Goal: Check status: Check status

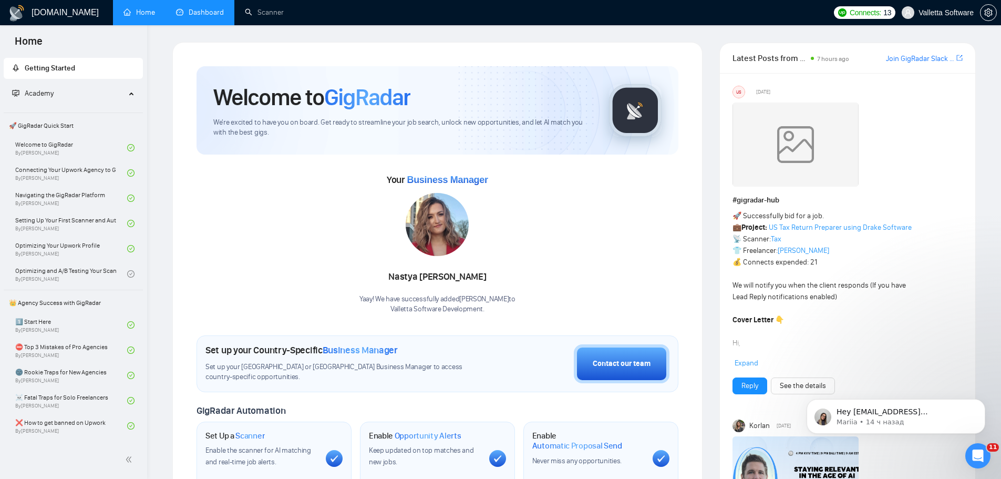
click at [211, 10] on link "Dashboard" at bounding box center [200, 12] width 48 height 9
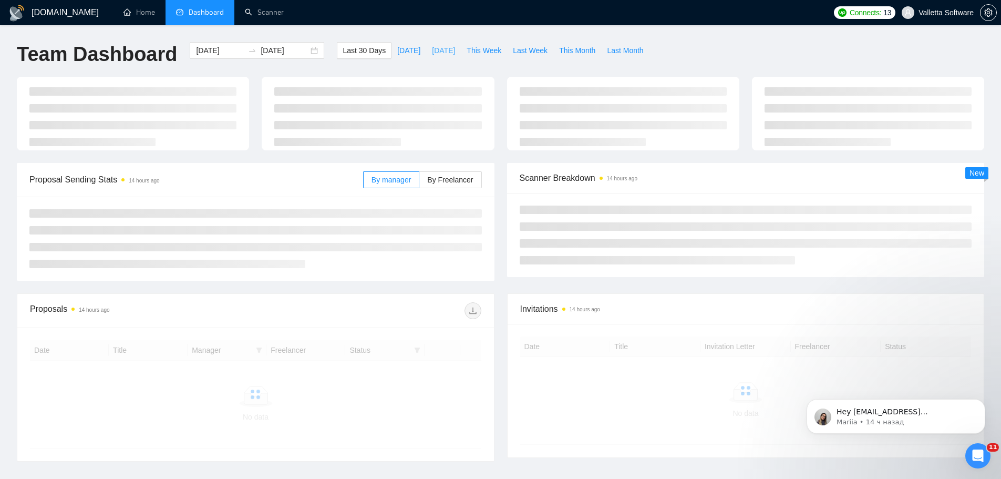
click at [432, 47] on span "[DATE]" at bounding box center [443, 51] width 23 height 12
type input "[DATE]"
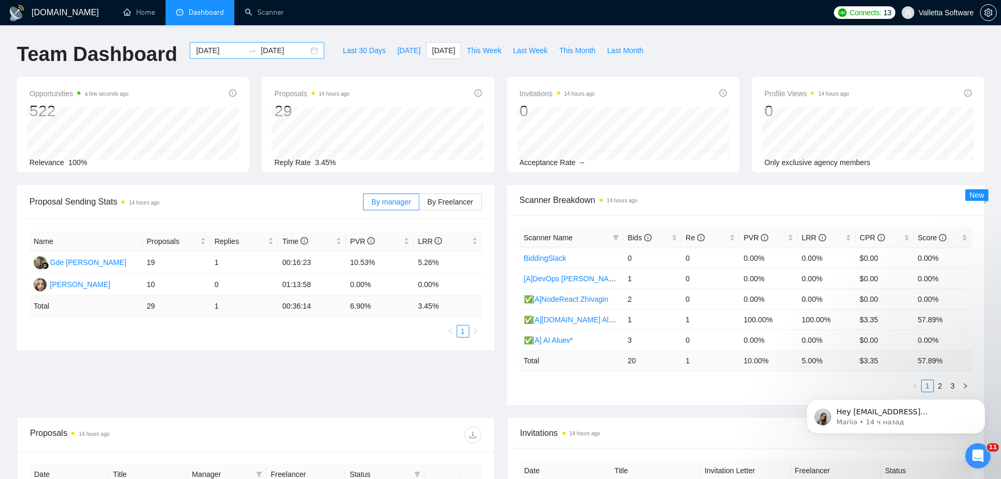
click at [207, 50] on input "[DATE]" at bounding box center [220, 51] width 48 height 12
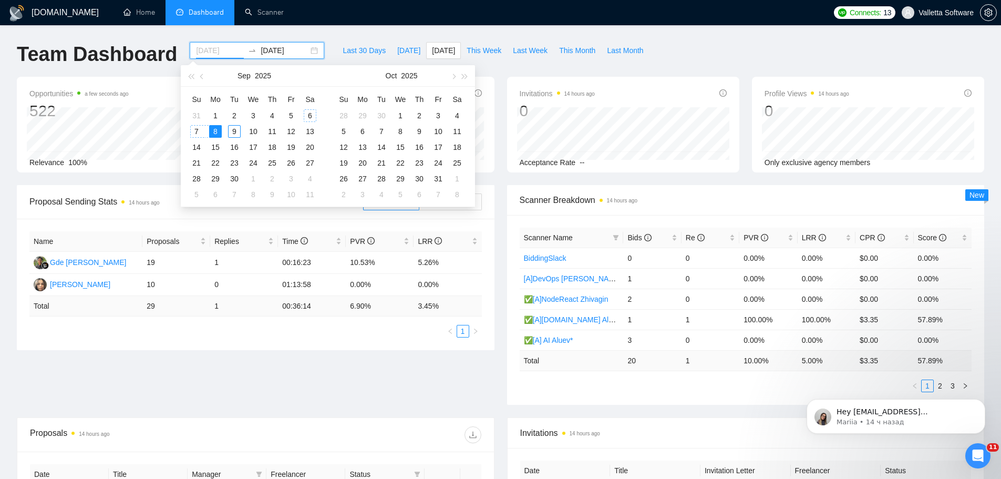
click at [309, 111] on div "6" at bounding box center [310, 115] width 13 height 13
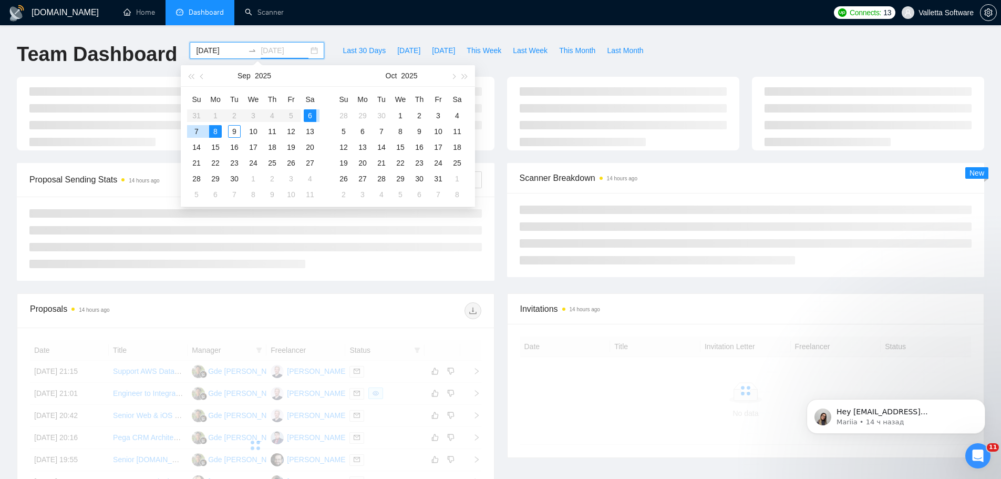
click at [215, 131] on div "8" at bounding box center [215, 131] width 13 height 13
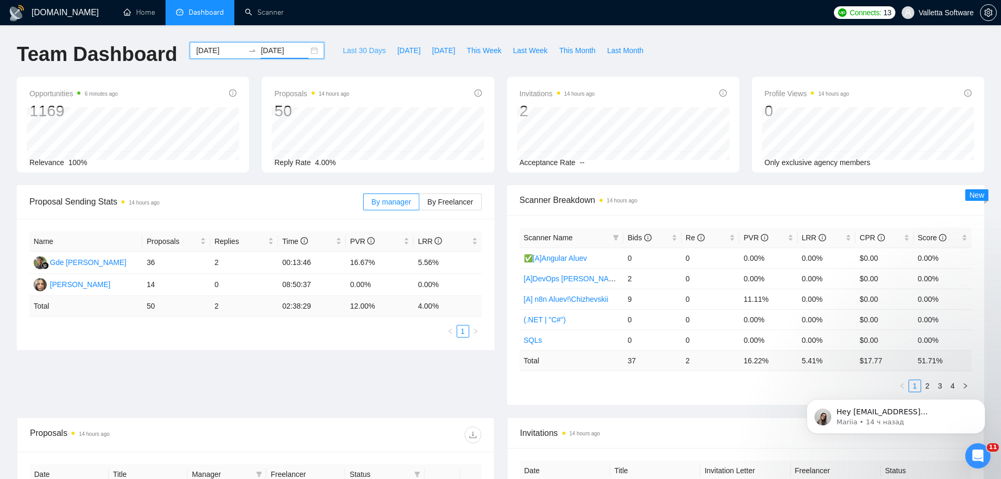
click at [363, 48] on span "Last 30 Days" at bounding box center [364, 51] width 43 height 12
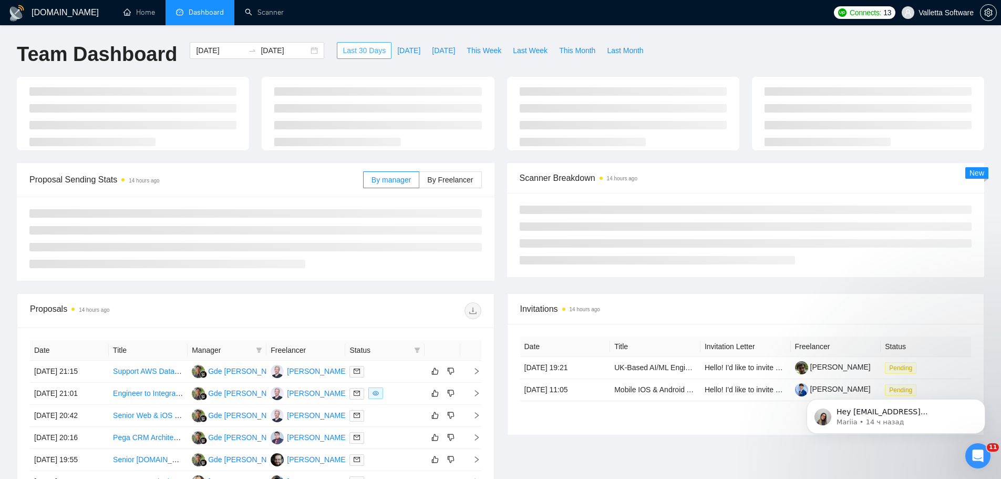
type input "[DATE]"
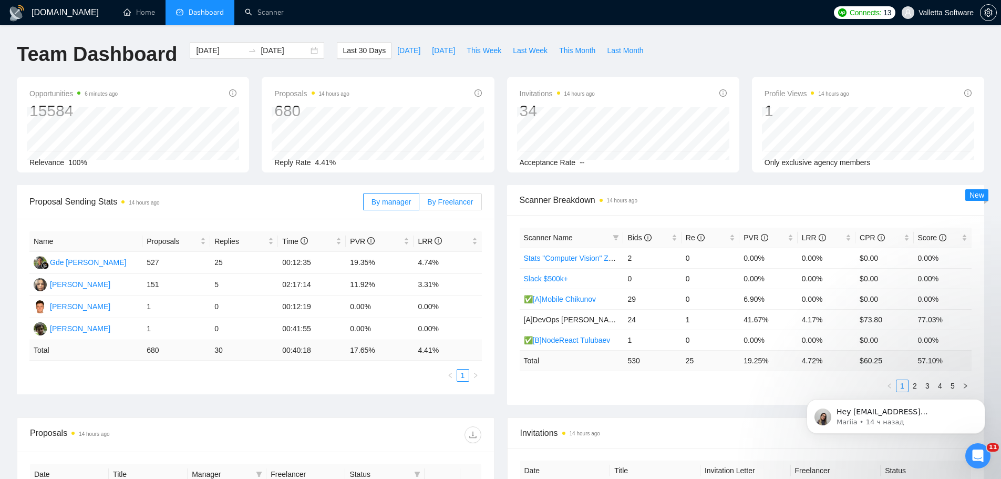
click at [464, 198] on span "By Freelancer" at bounding box center [450, 202] width 46 height 8
click at [419, 204] on input "By Freelancer" at bounding box center [419, 204] width 0 height 0
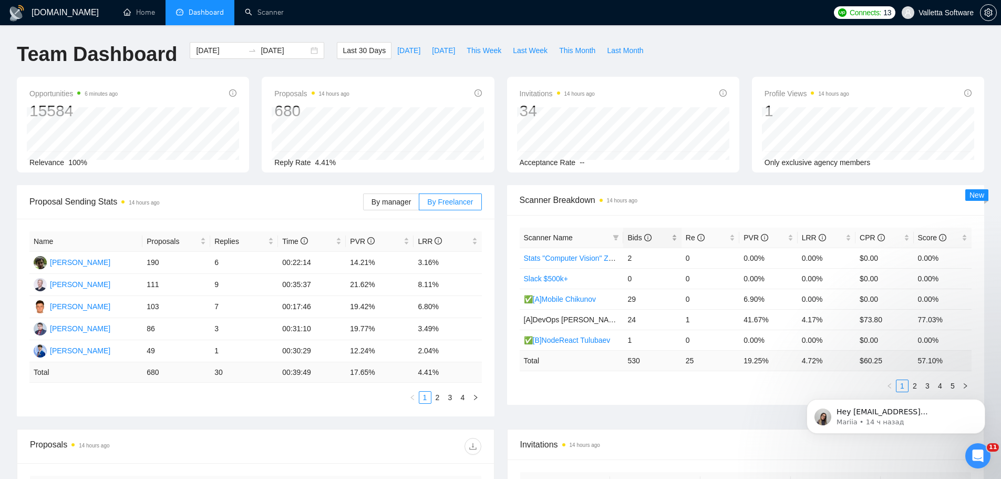
click at [645, 241] on span "Bids" at bounding box center [639, 237] width 24 height 8
click at [469, 53] on span "This Week" at bounding box center [484, 51] width 35 height 12
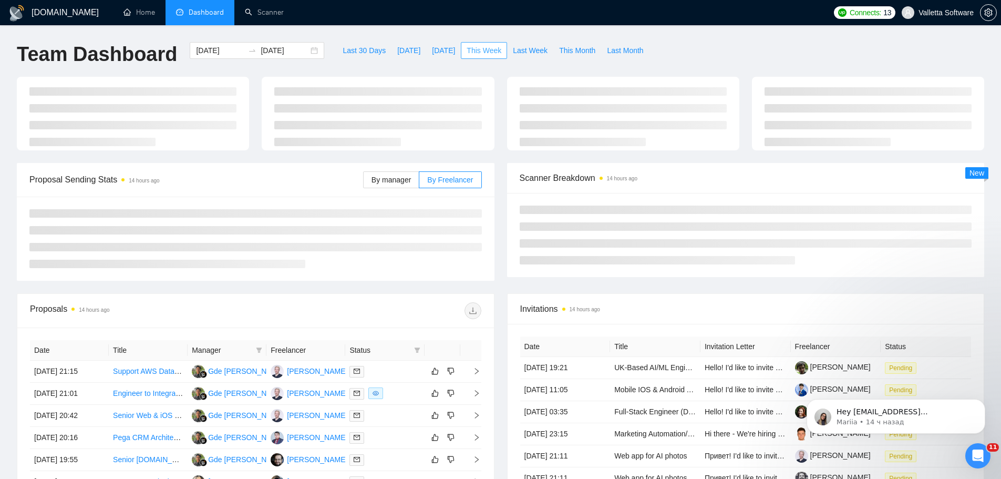
type input "[DATE]"
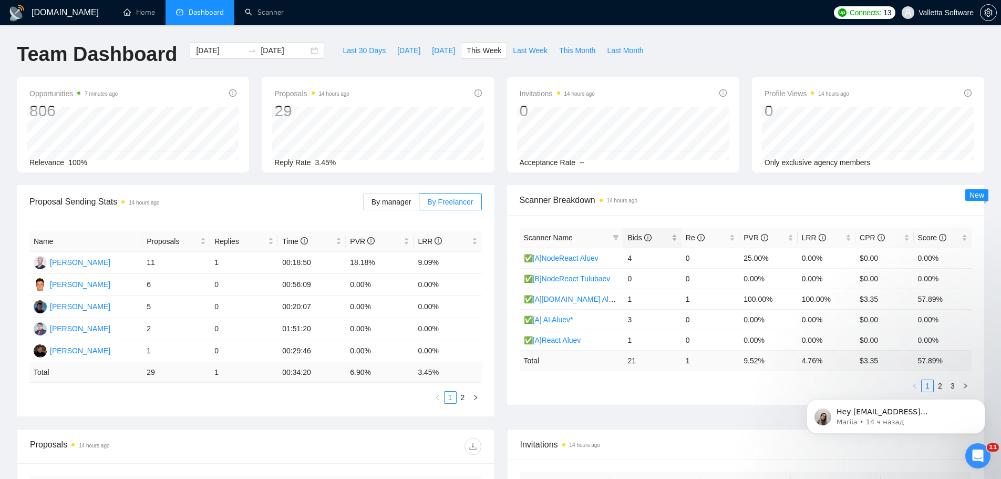
click at [649, 232] on span "Bids" at bounding box center [648, 238] width 42 height 12
